Goal: Information Seeking & Learning: Learn about a topic

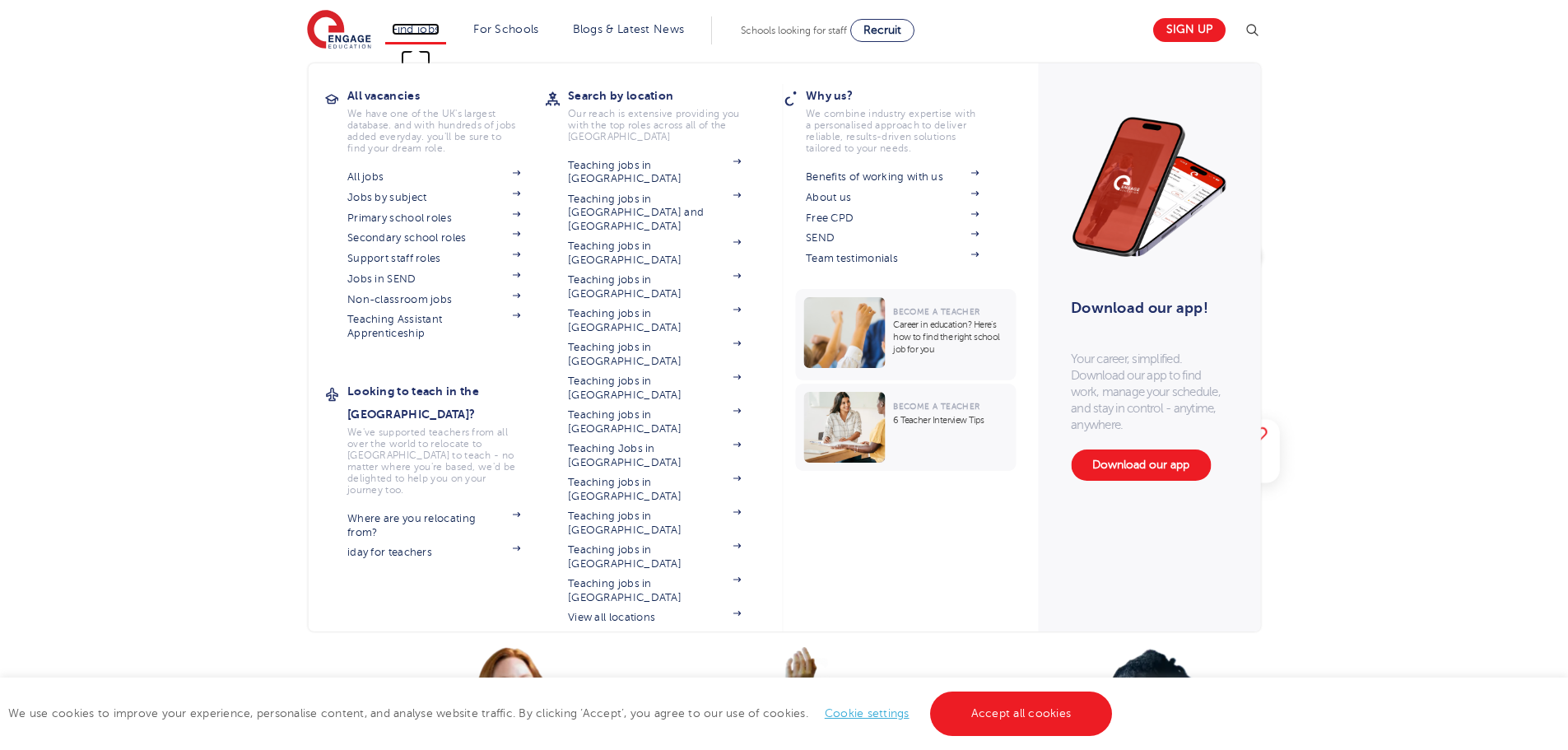
click at [414, 31] on link "Find jobs" at bounding box center [415, 29] width 48 height 13
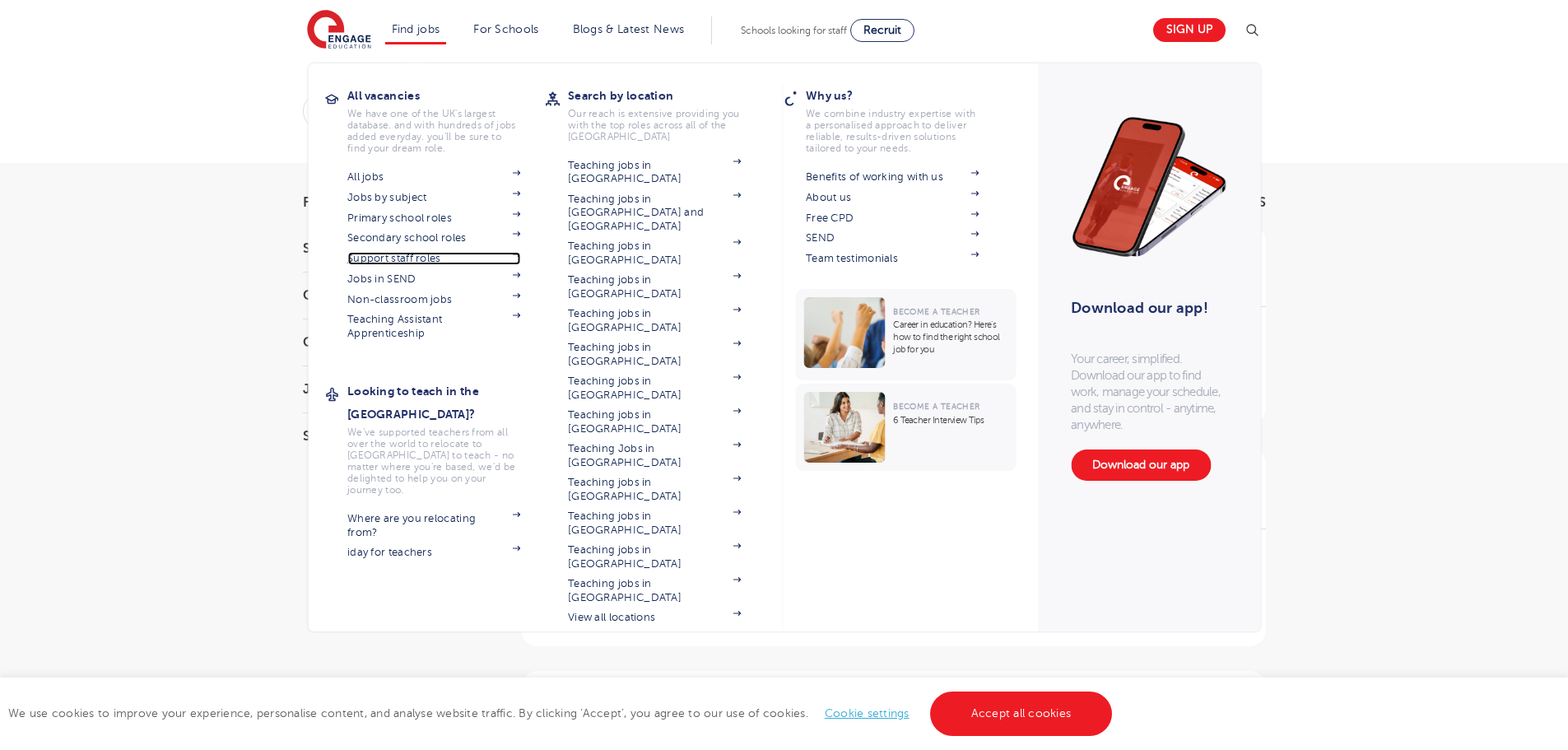
click at [495, 258] on link "Support staff roles" at bounding box center [434, 258] width 173 height 14
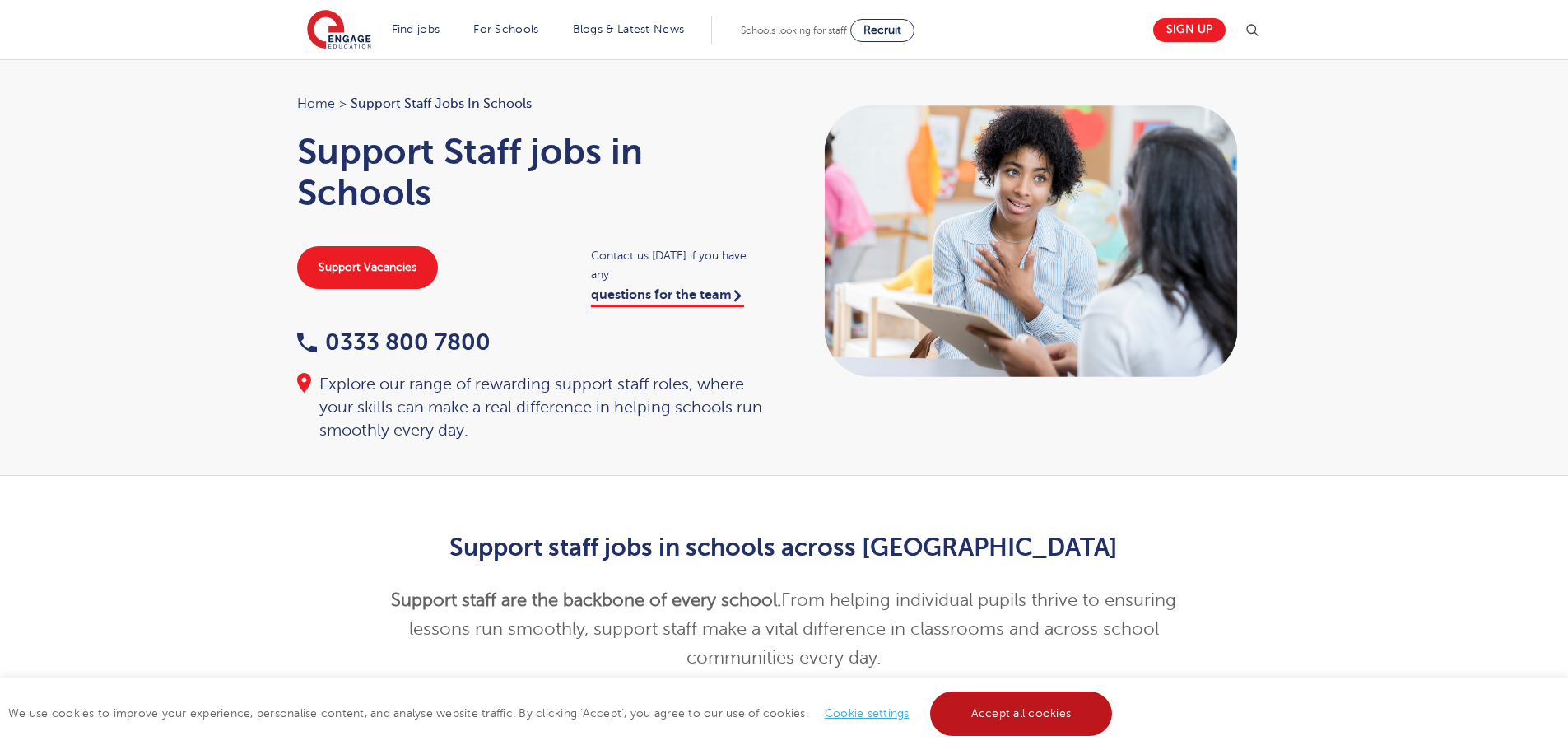
click at [1000, 706] on link "Accept all cookies" at bounding box center [1022, 714] width 183 height 44
